Goal: Task Accomplishment & Management: Use online tool/utility

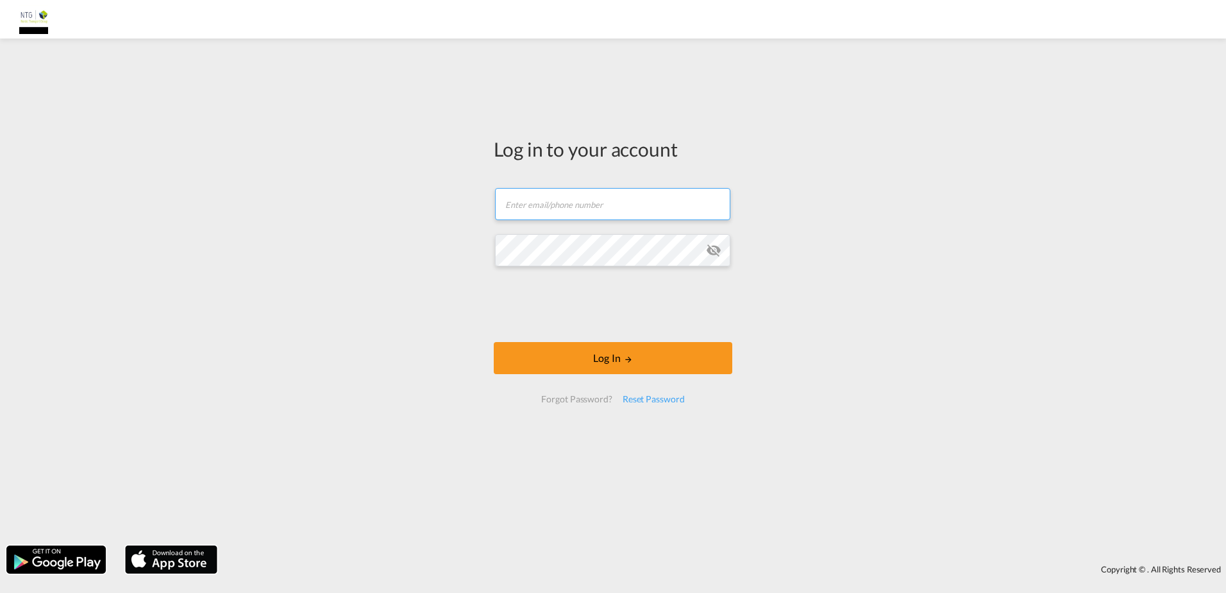
click at [593, 212] on input "text" at bounding box center [612, 204] width 235 height 32
type input "BRE.Sea.Export.DE@ntgairocean.com"
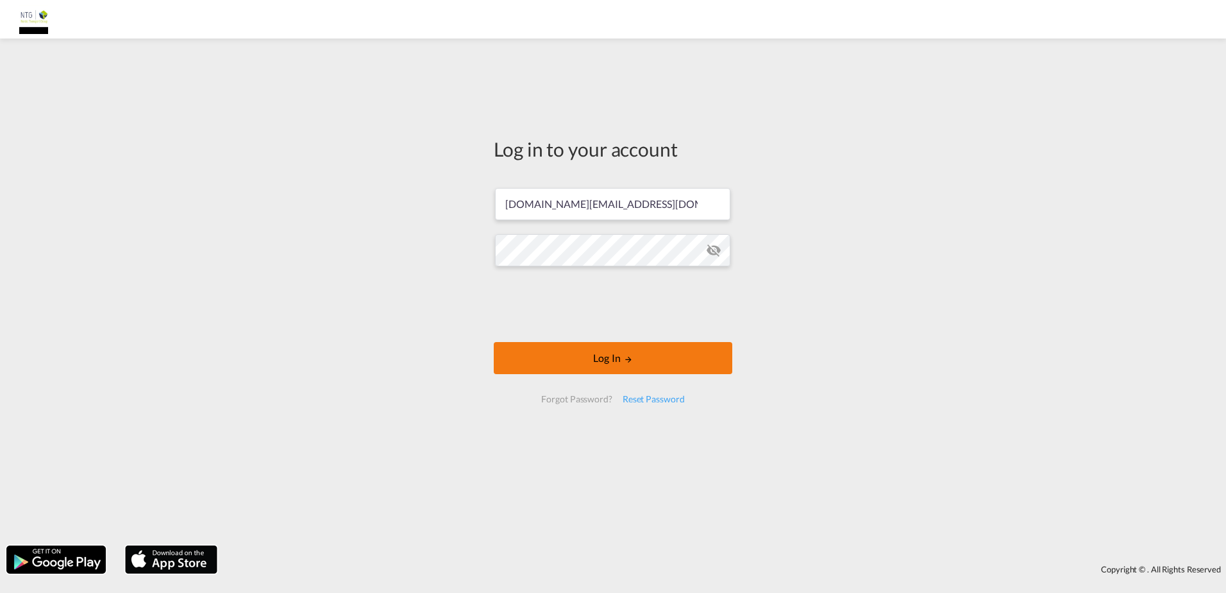
click at [626, 359] on md-icon "LOGIN" at bounding box center [628, 359] width 9 height 9
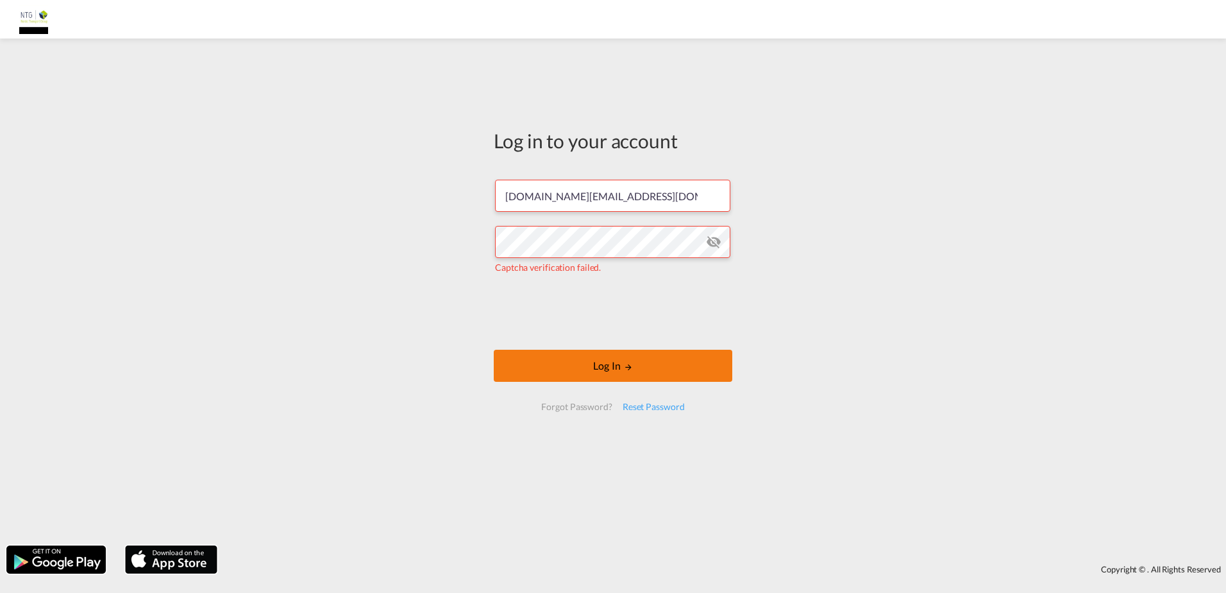
click at [618, 368] on button "Log In" at bounding box center [613, 366] width 239 height 32
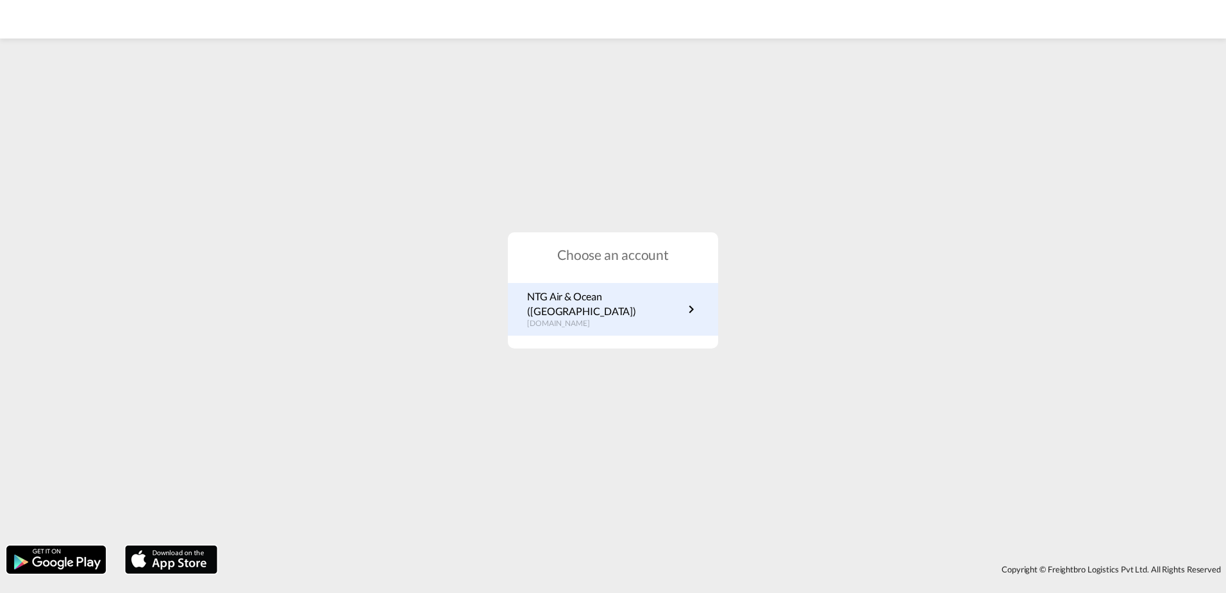
click at [674, 307] on link "NTG Air & Ocean (Germany) de.rates.ntgairocean.com" at bounding box center [613, 309] width 172 height 40
